Goal: Task Accomplishment & Management: Manage account settings

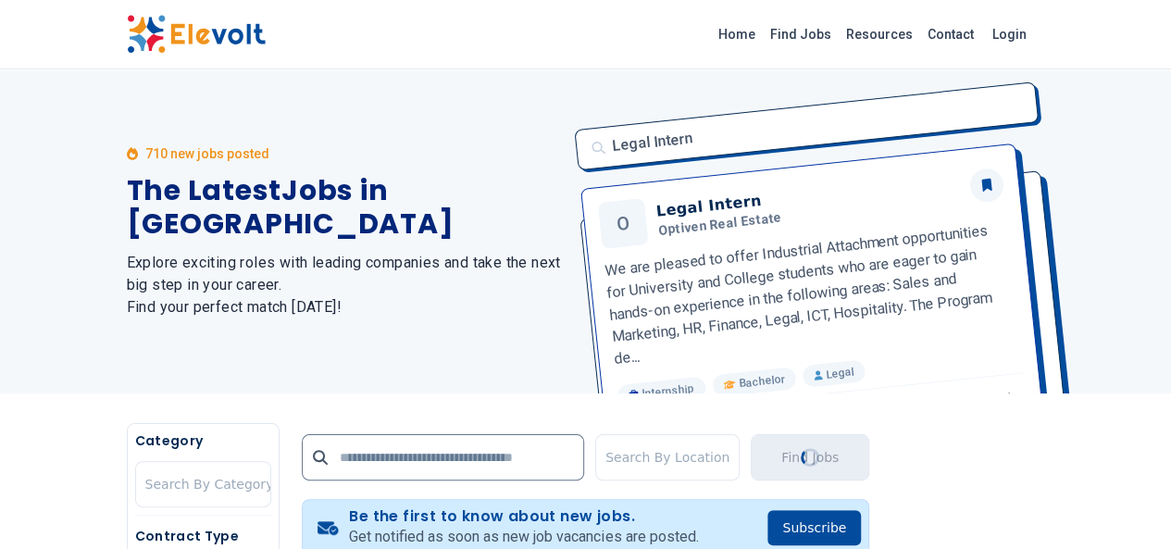
click at [127, 27] on img at bounding box center [196, 34] width 139 height 39
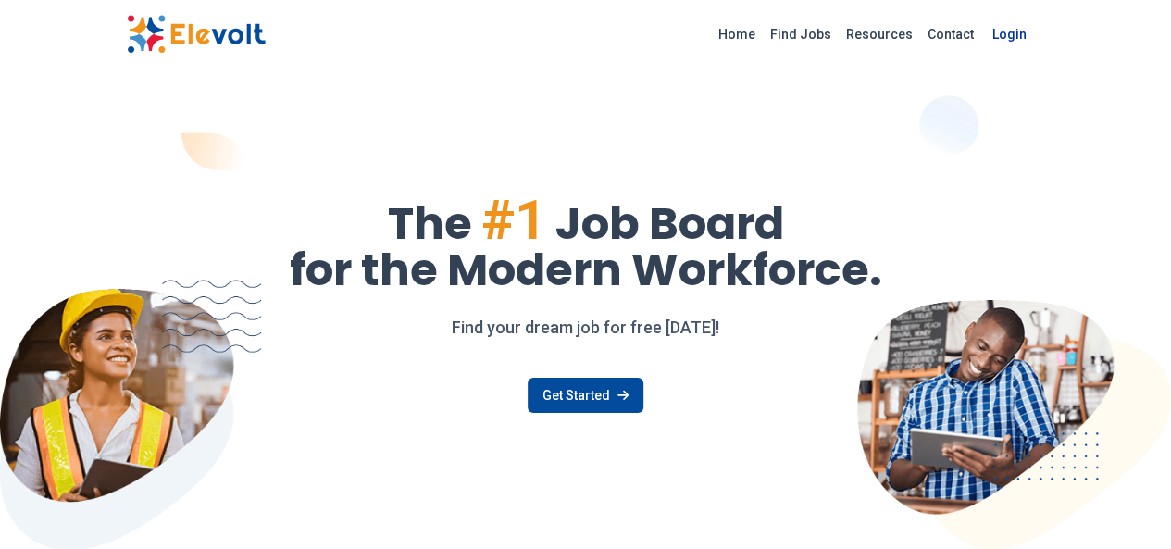
click at [1038, 38] on link "Login" at bounding box center [1009, 34] width 56 height 37
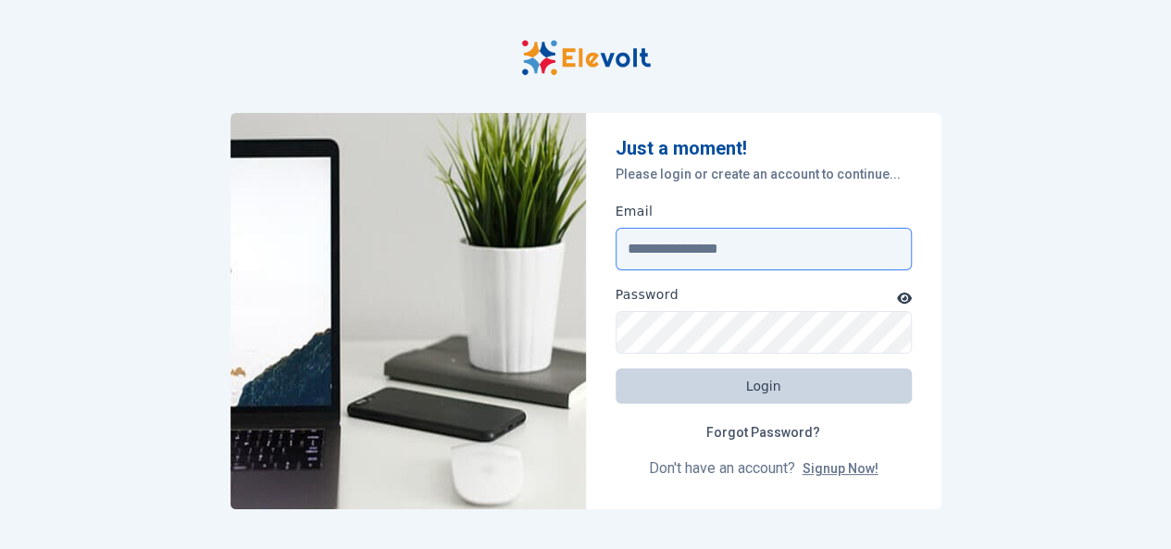
type input "**********"
click at [747, 387] on button "Login" at bounding box center [764, 385] width 296 height 35
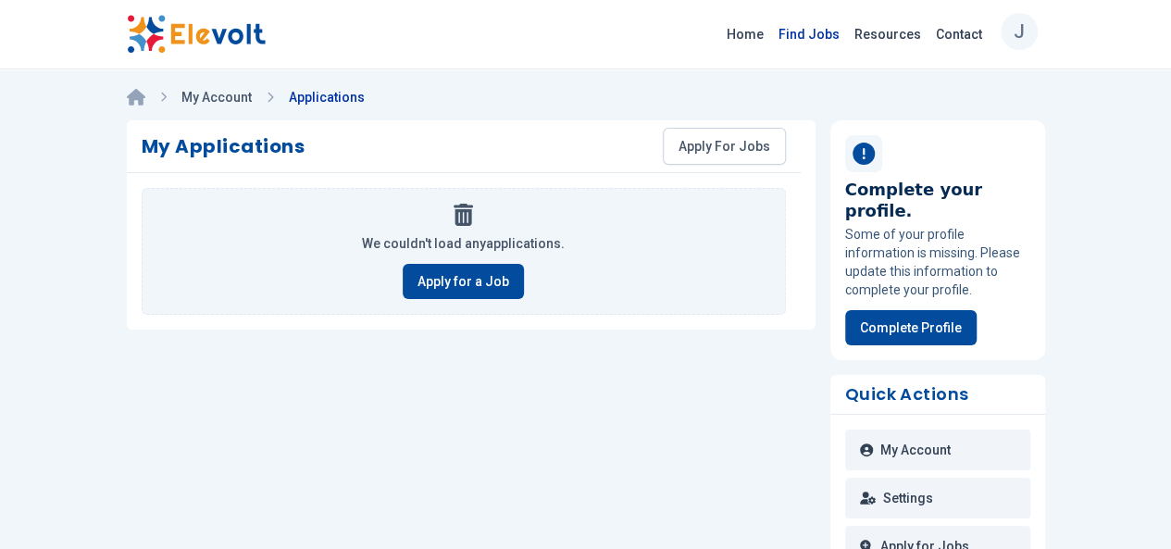
click at [847, 34] on link "Find Jobs" at bounding box center [809, 34] width 76 height 30
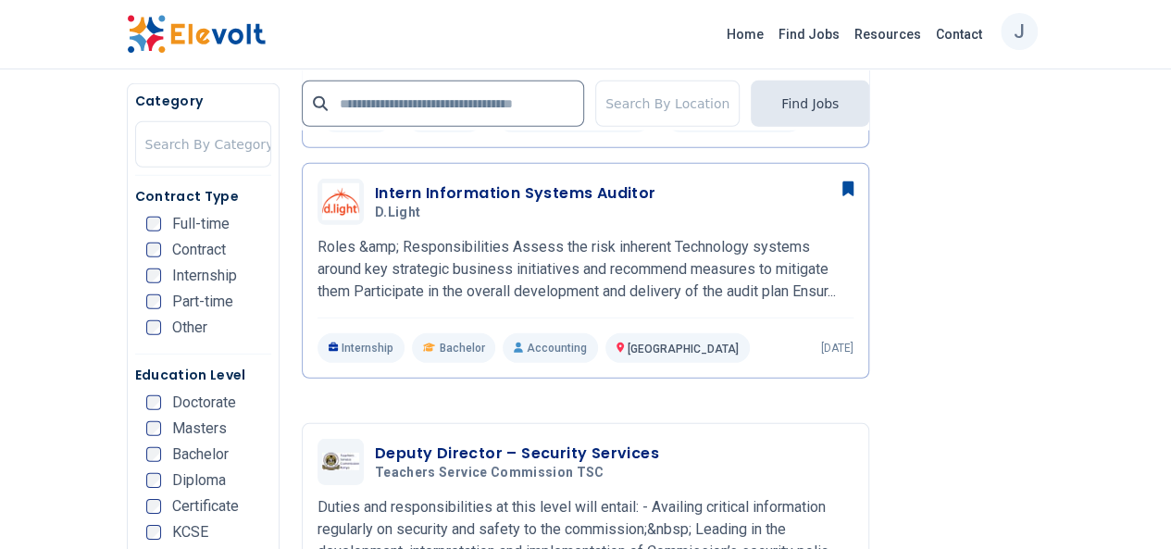
scroll to position [2715, 0]
